Goal: Find specific page/section: Find specific page/section

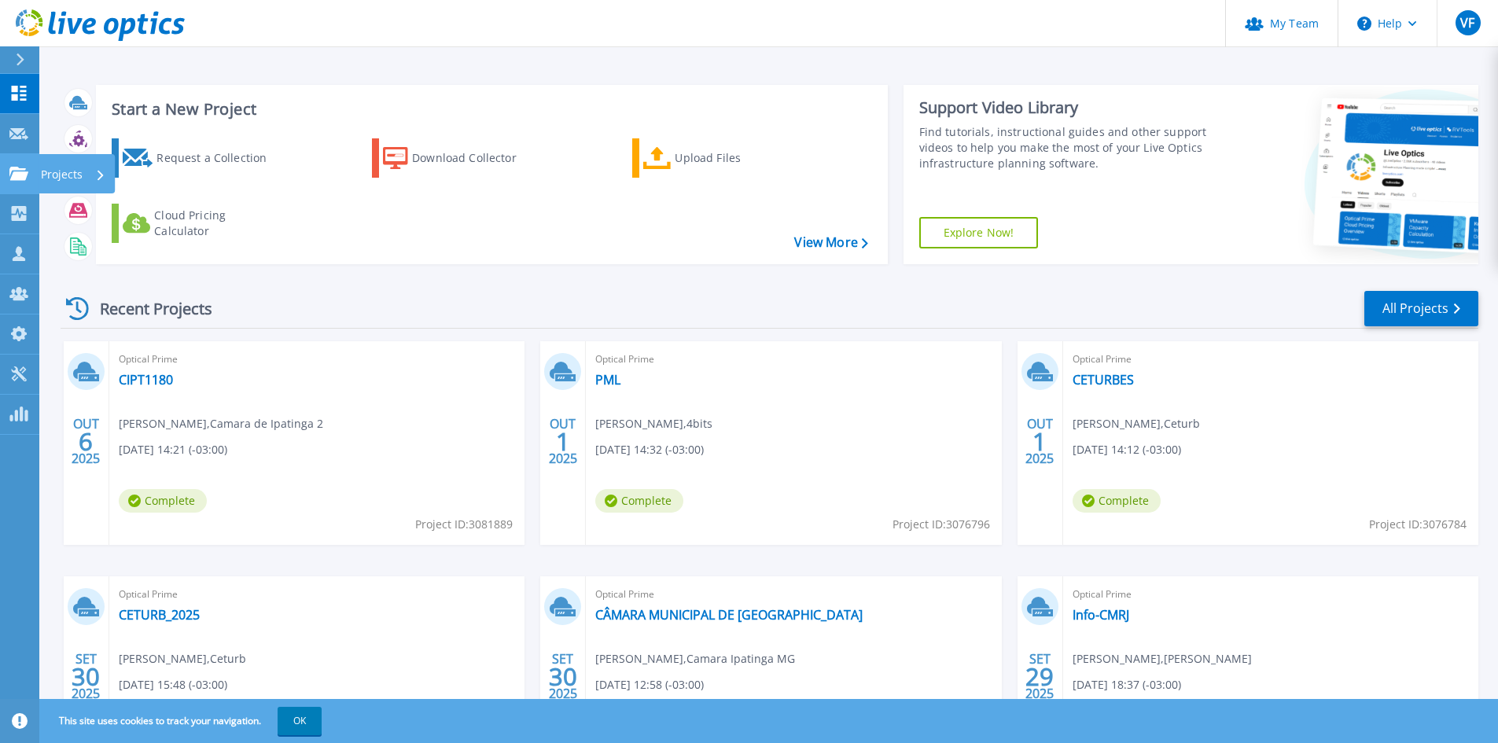
click at [75, 186] on p "Projects" at bounding box center [62, 174] width 42 height 41
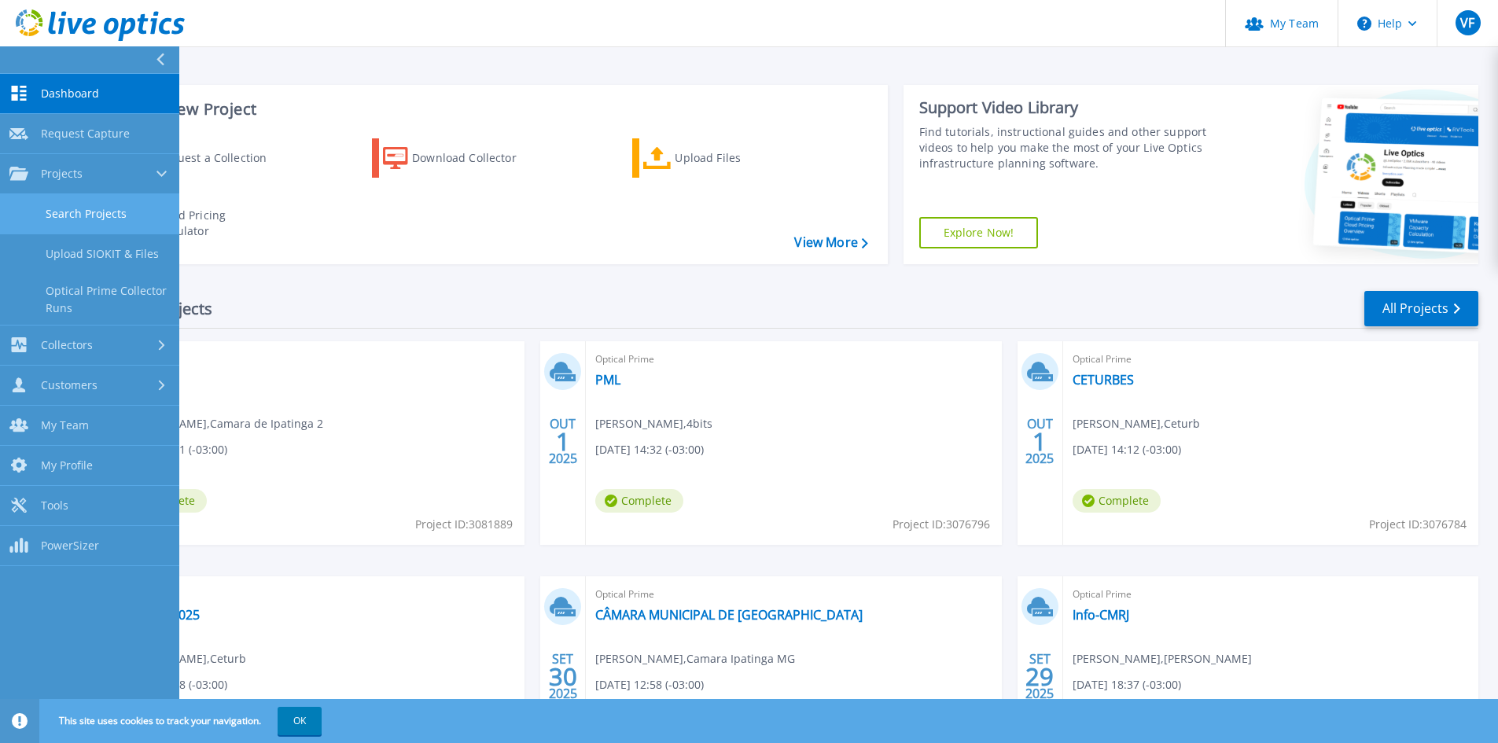
click at [101, 222] on link "Search Projects" at bounding box center [89, 214] width 179 height 40
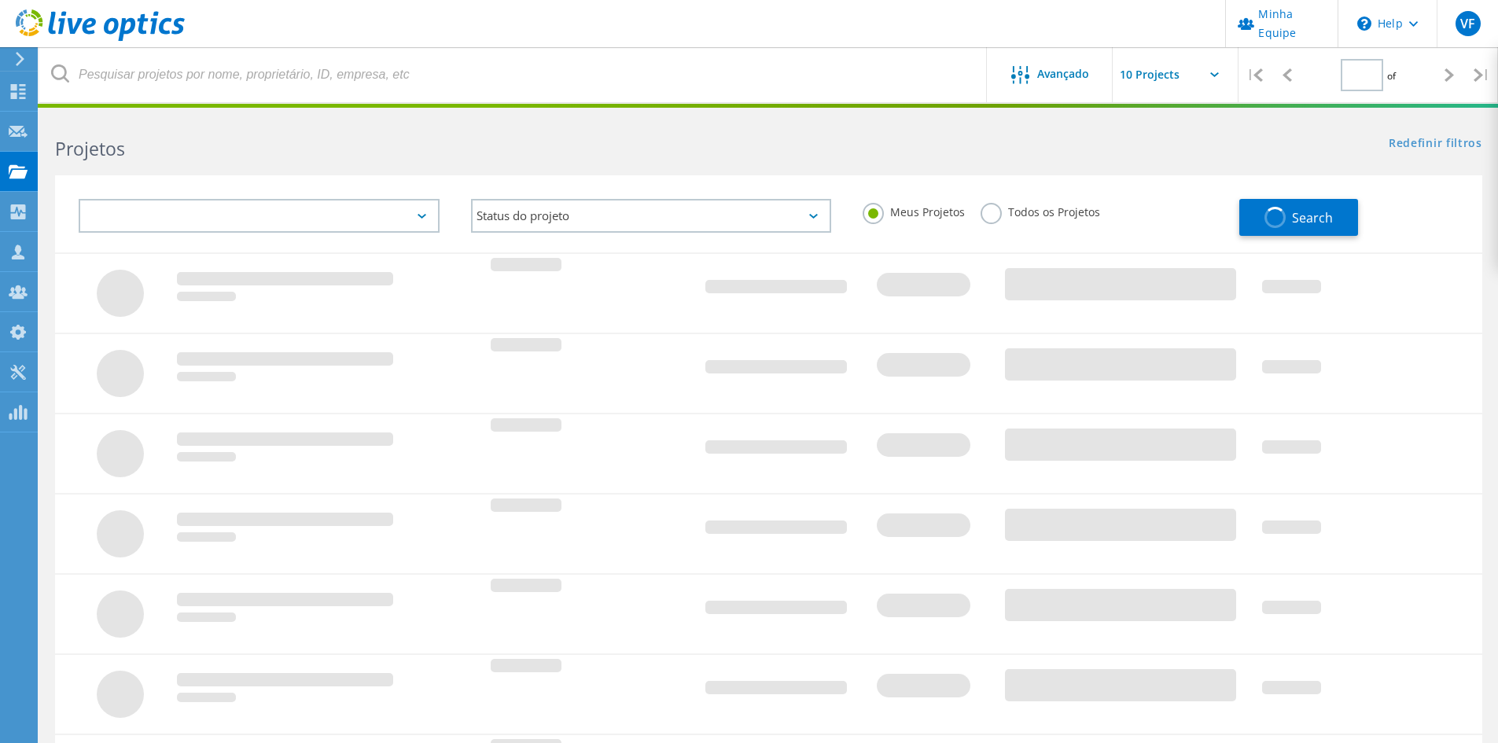
type input "1"
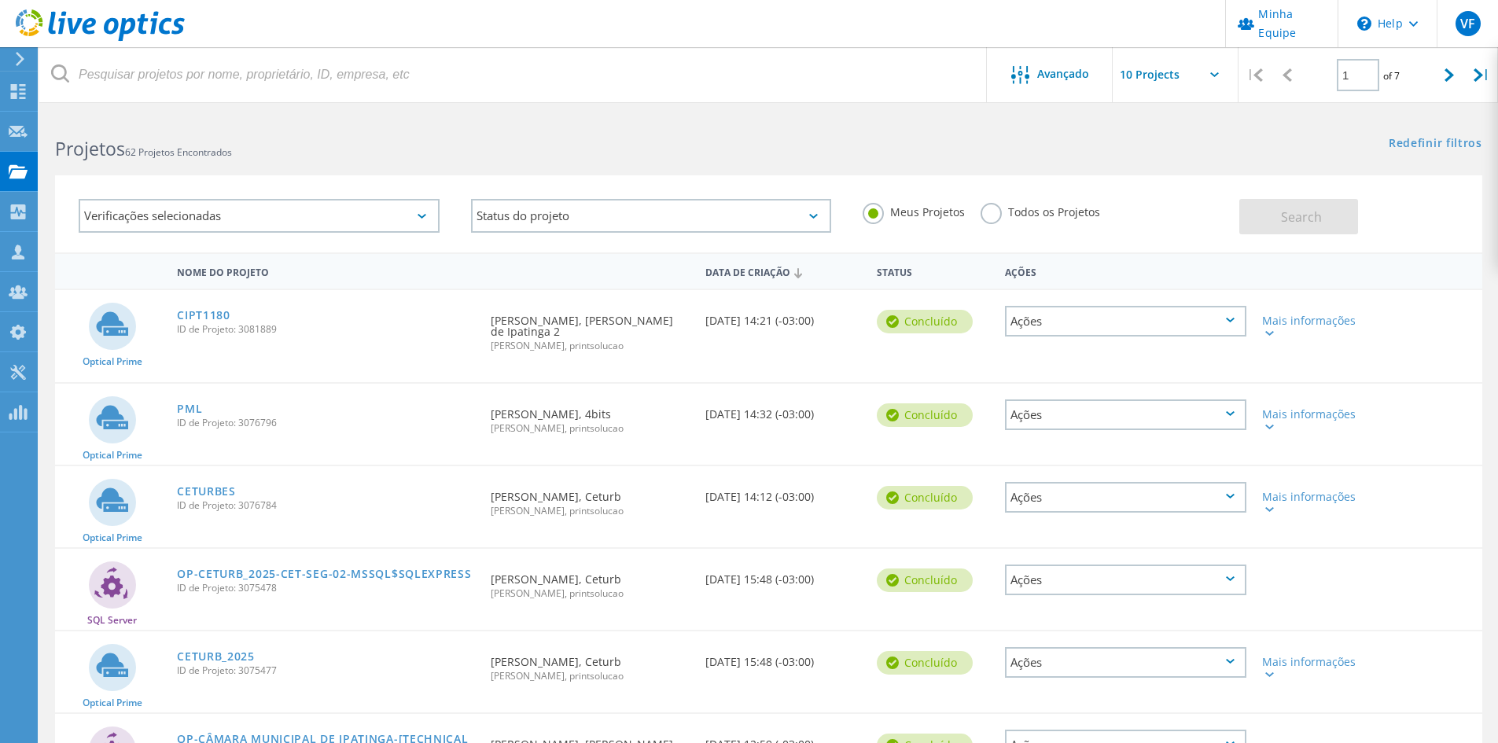
click at [997, 215] on label "Todos os Projetos" at bounding box center [1040, 210] width 120 height 15
click at [0, 0] on input "Todos os Projetos" at bounding box center [0, 0] width 0 height 0
click at [997, 215] on label "Todos os Projetos" at bounding box center [1040, 210] width 120 height 15
click at [0, 0] on input "Todos os Projetos" at bounding box center [0, 0] width 0 height 0
click at [1310, 217] on span "Search" at bounding box center [1301, 216] width 41 height 17
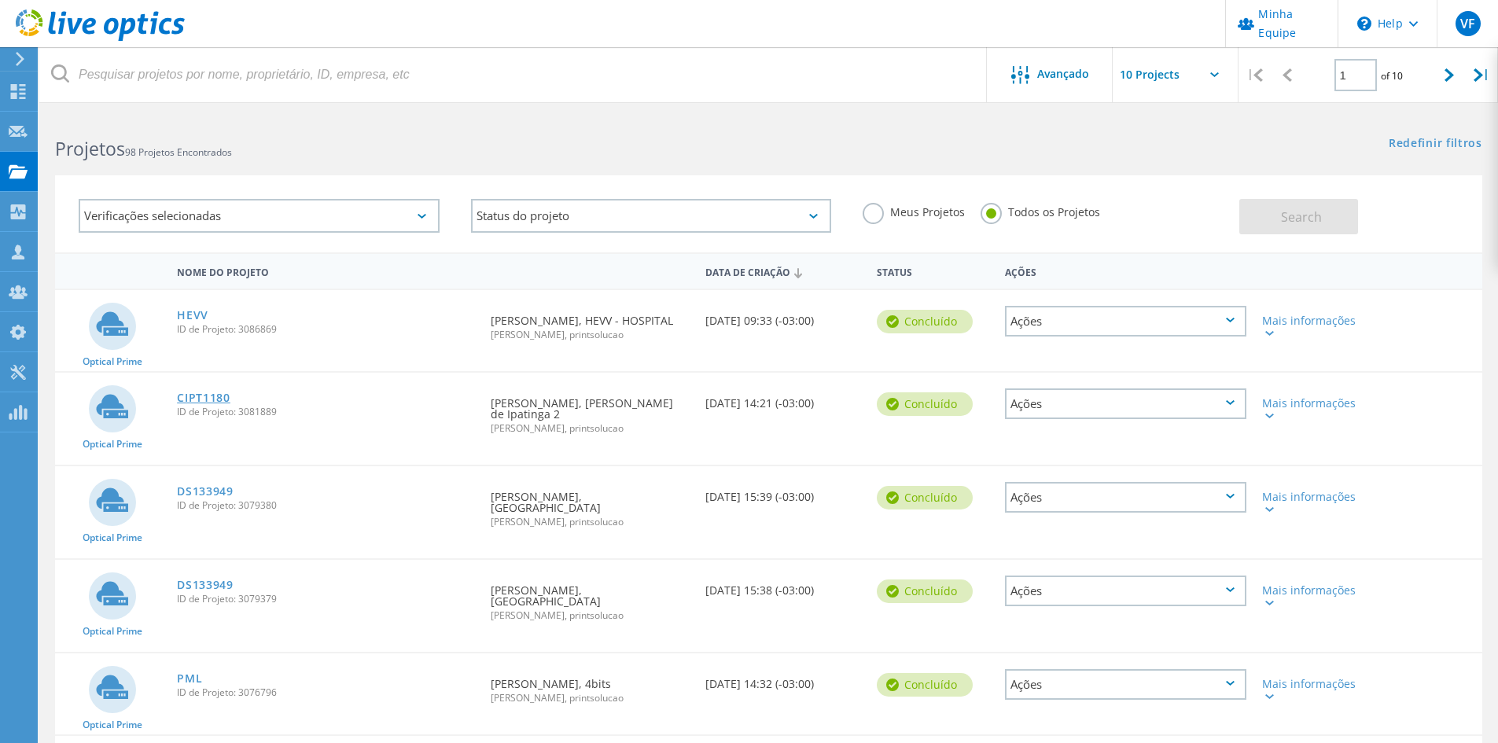
click at [204, 398] on link "CIPT1180" at bounding box center [203, 397] width 53 height 11
